Goal: Task Accomplishment & Management: Use online tool/utility

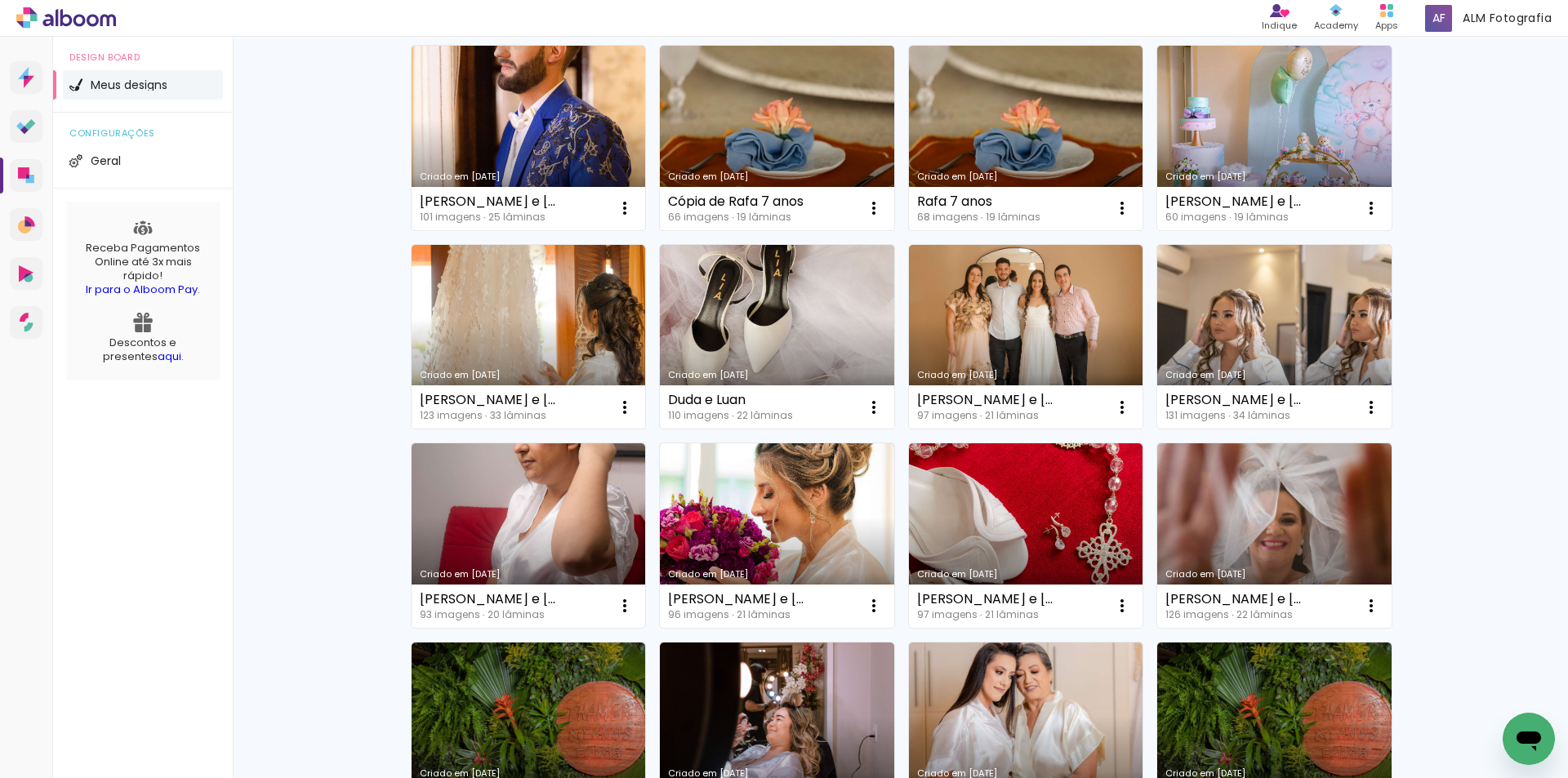
scroll to position [572, 0]
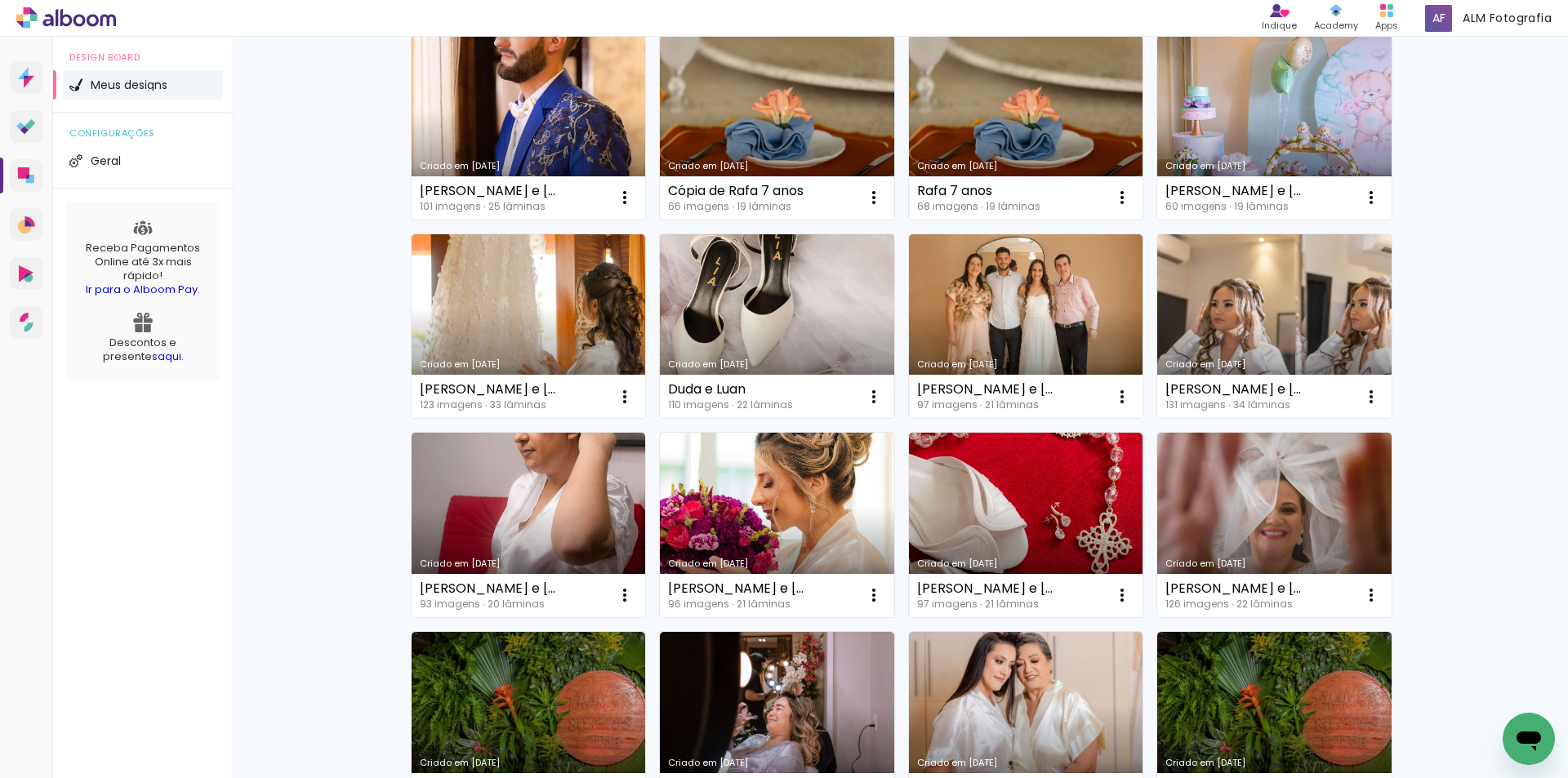
click at [783, 297] on link "Criado em [DATE]" at bounding box center [777, 327] width 234 height 185
